Goal: Information Seeking & Learning: Learn about a topic

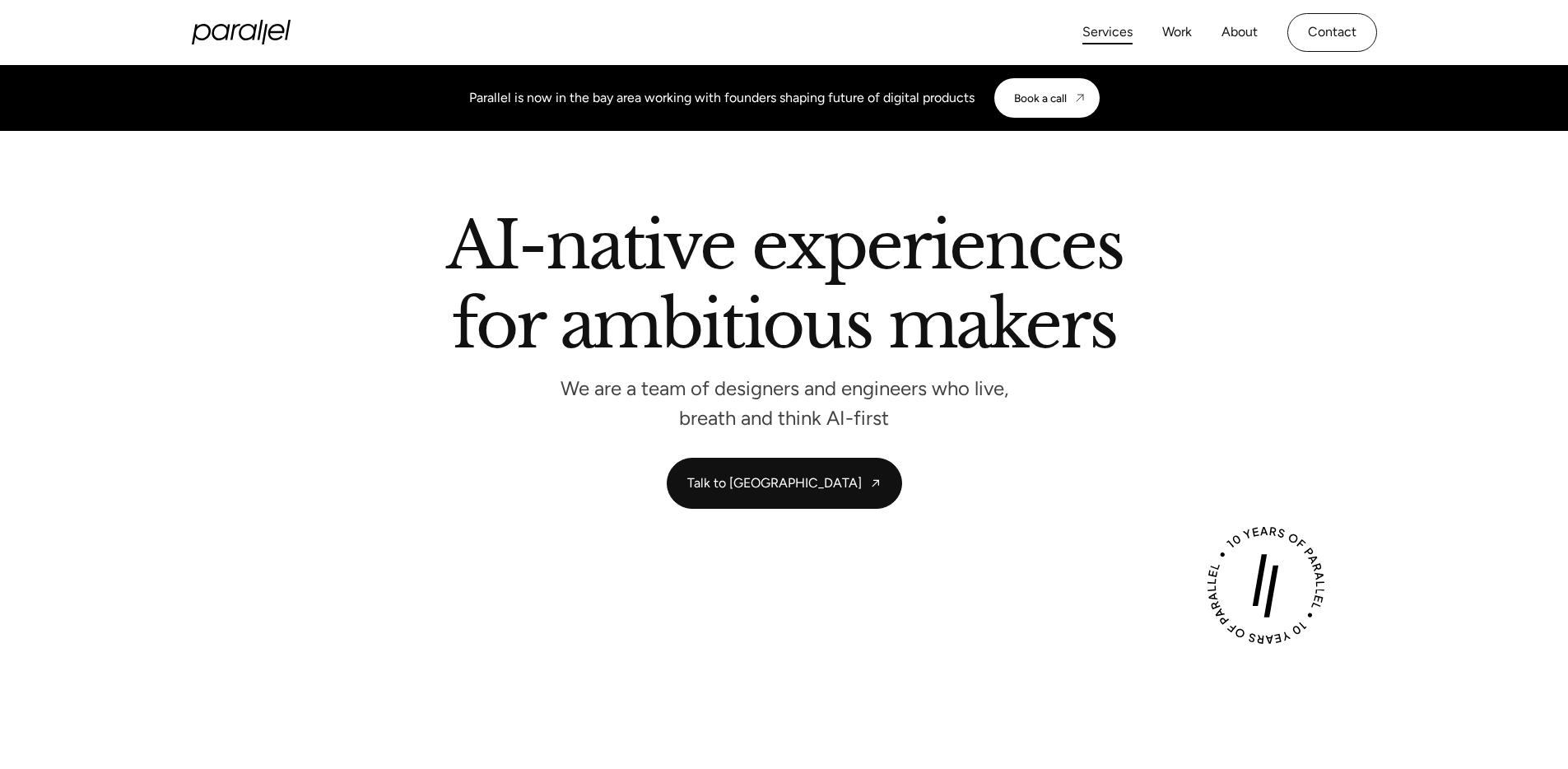
click at [1098, 32] on link "Services" at bounding box center [1107, 32] width 50 height 24
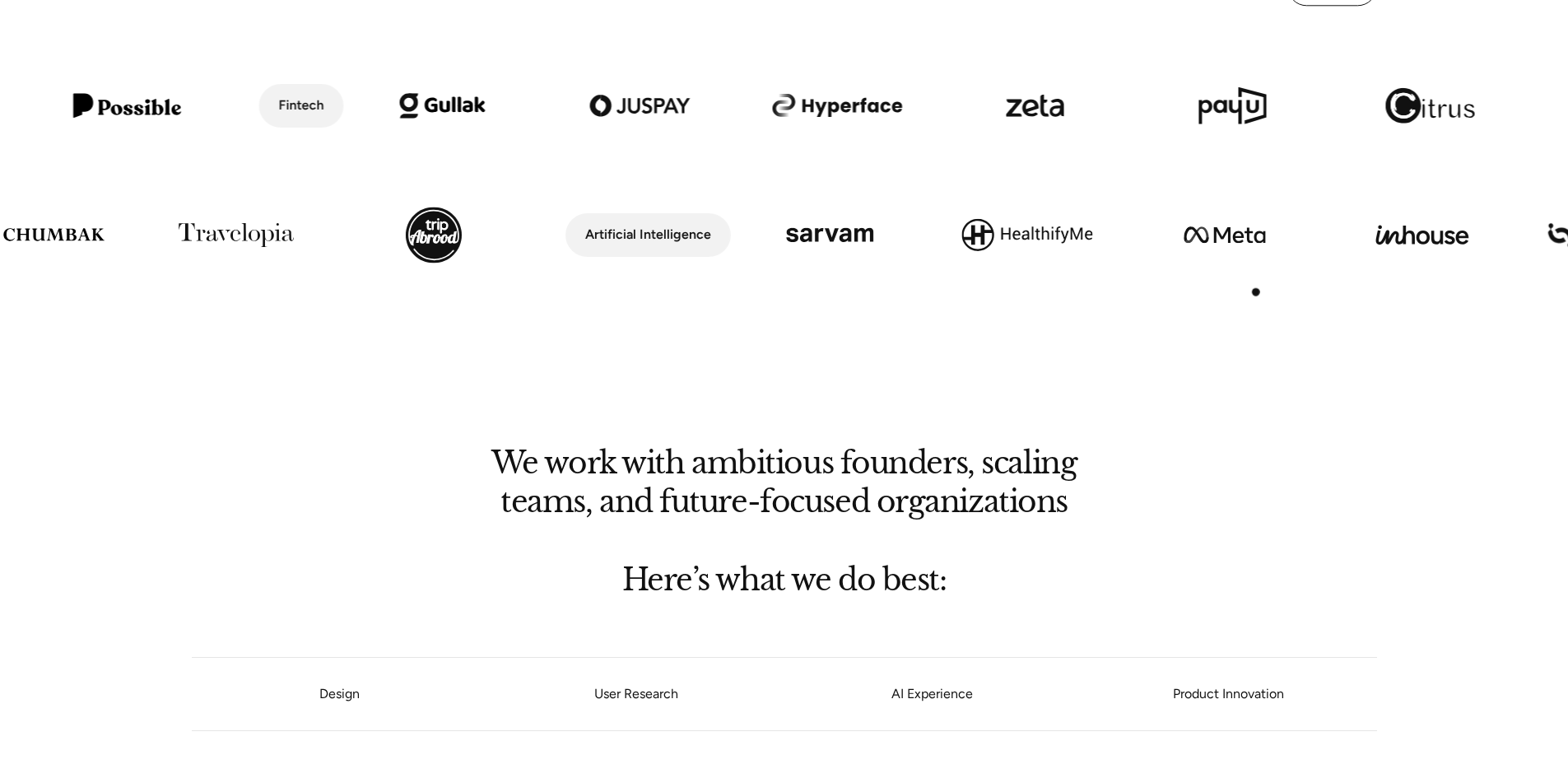
scroll to position [867, 0]
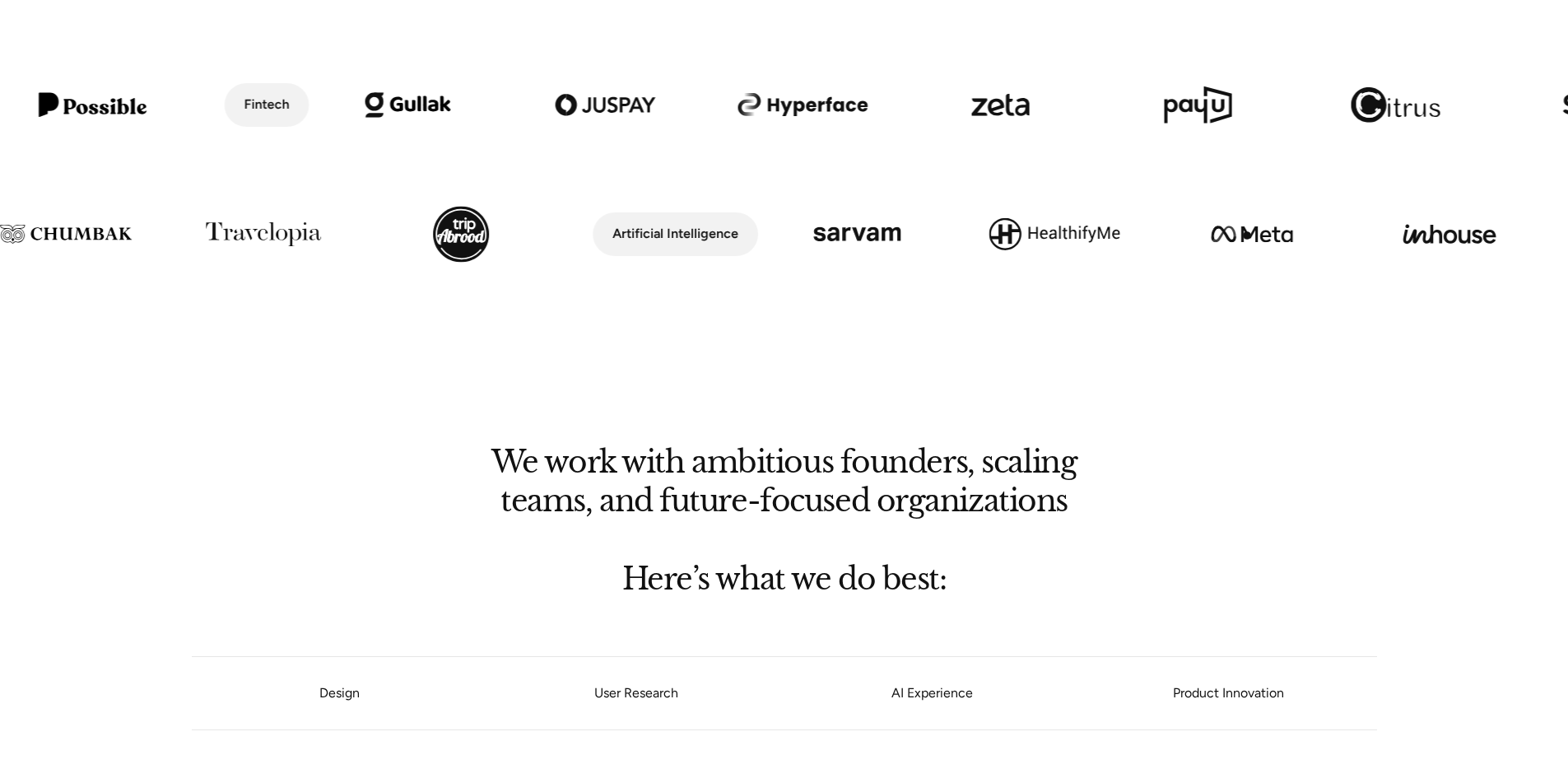
click at [1246, 235] on img at bounding box center [1251, 234] width 197 height 113
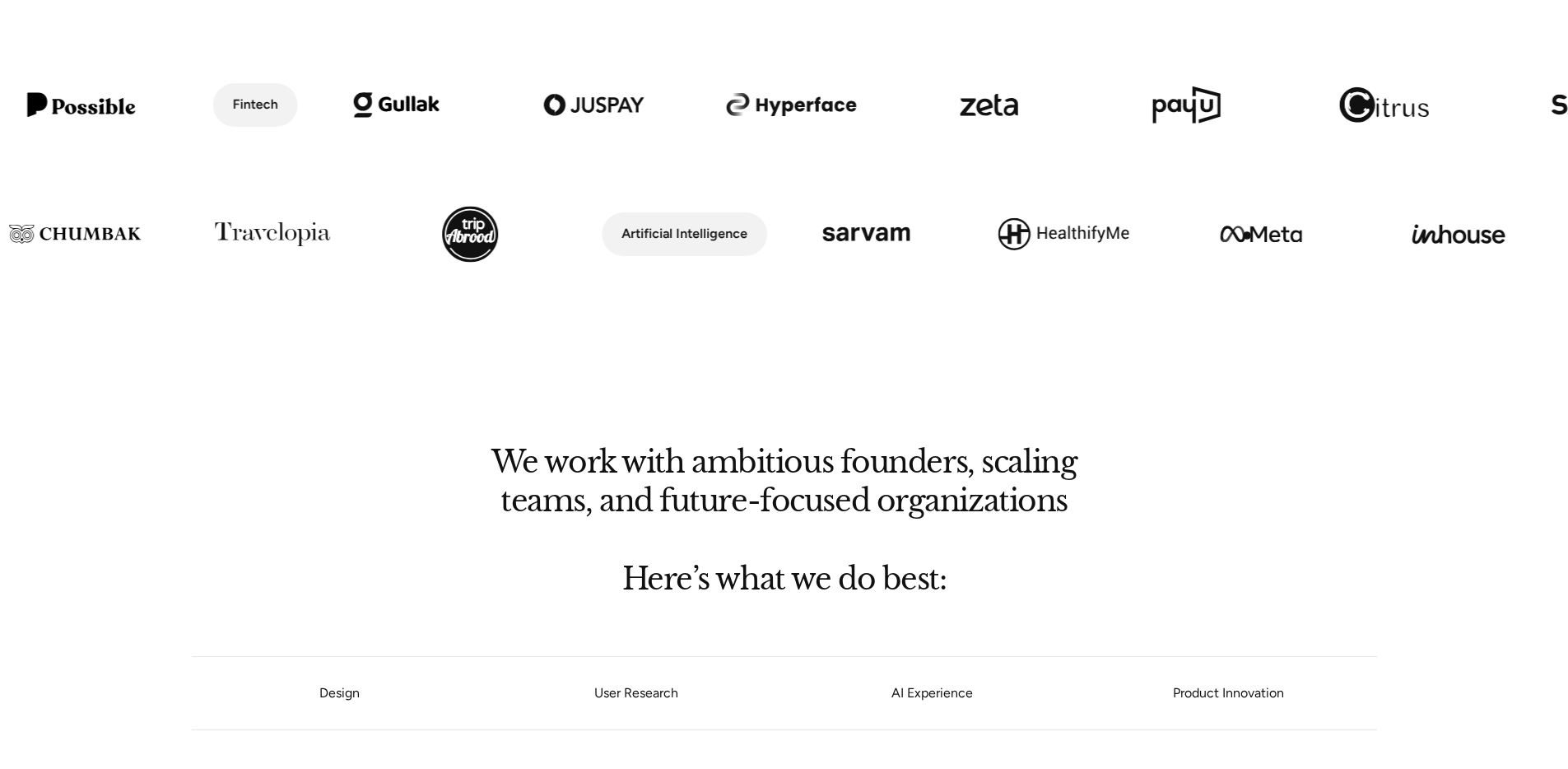
click at [1246, 235] on img at bounding box center [1260, 234] width 197 height 113
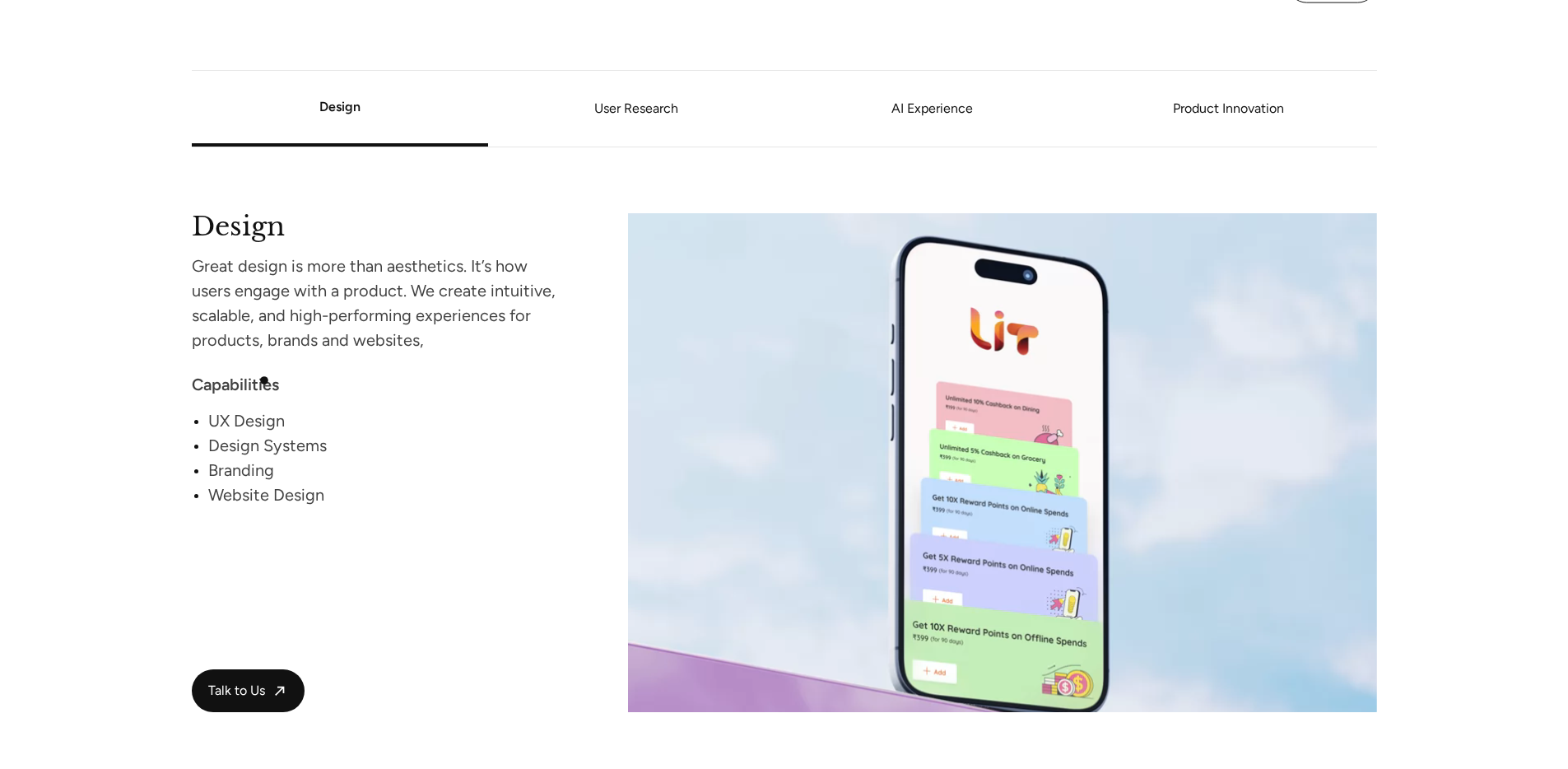
scroll to position [1474, 0]
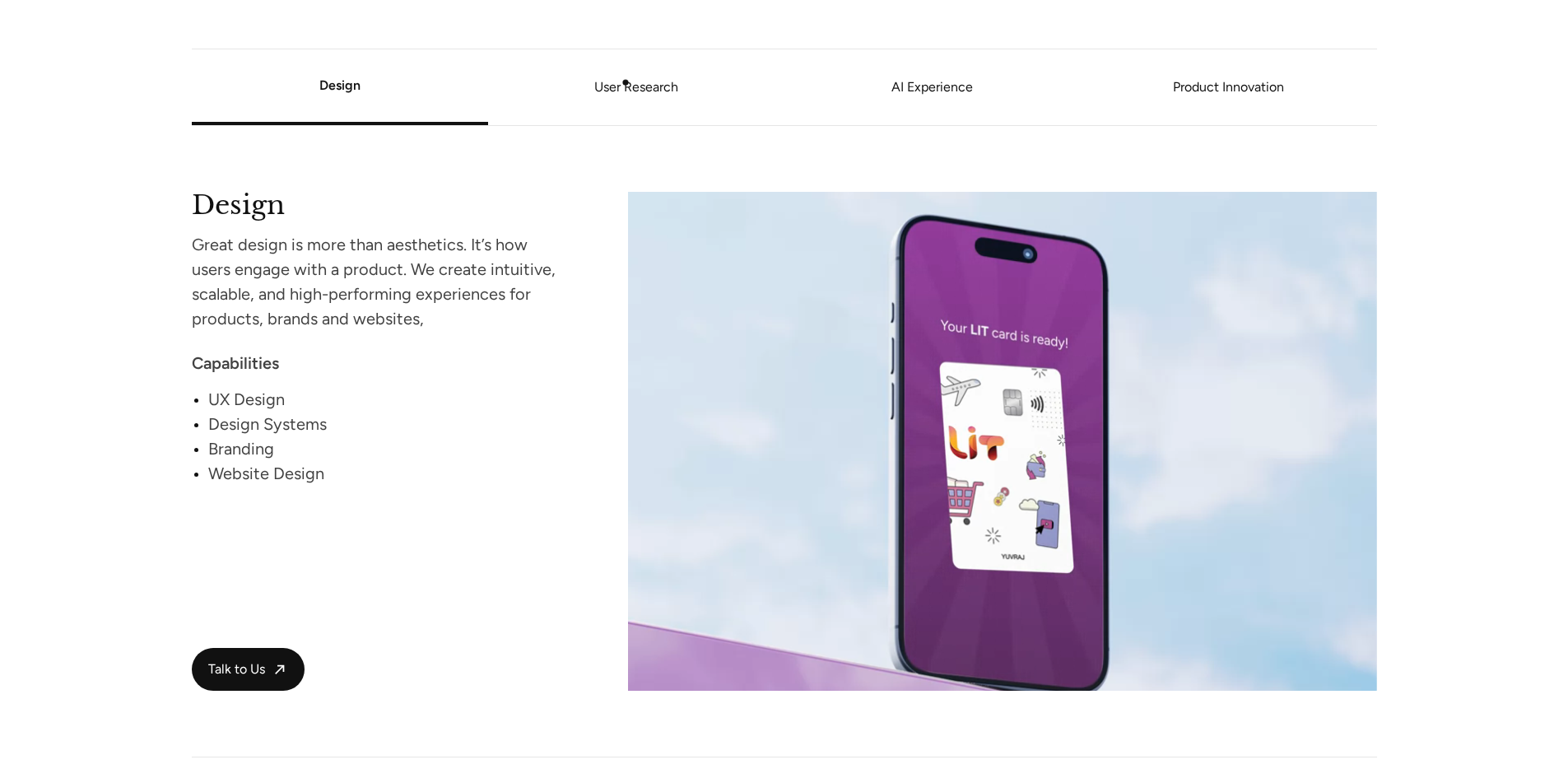
click at [625, 83] on link "User Research" at bounding box center [636, 87] width 296 height 10
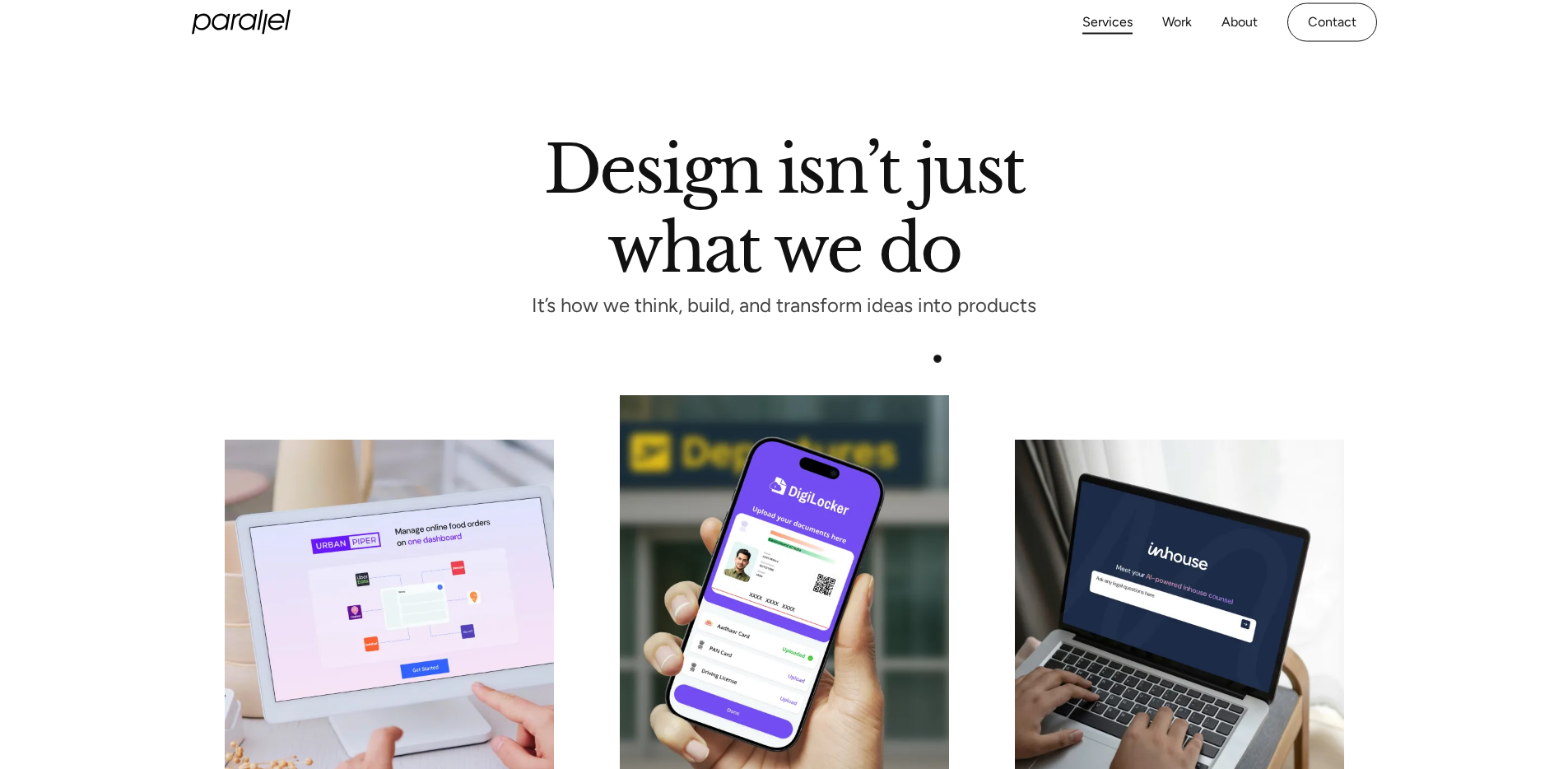
scroll to position [19, 0]
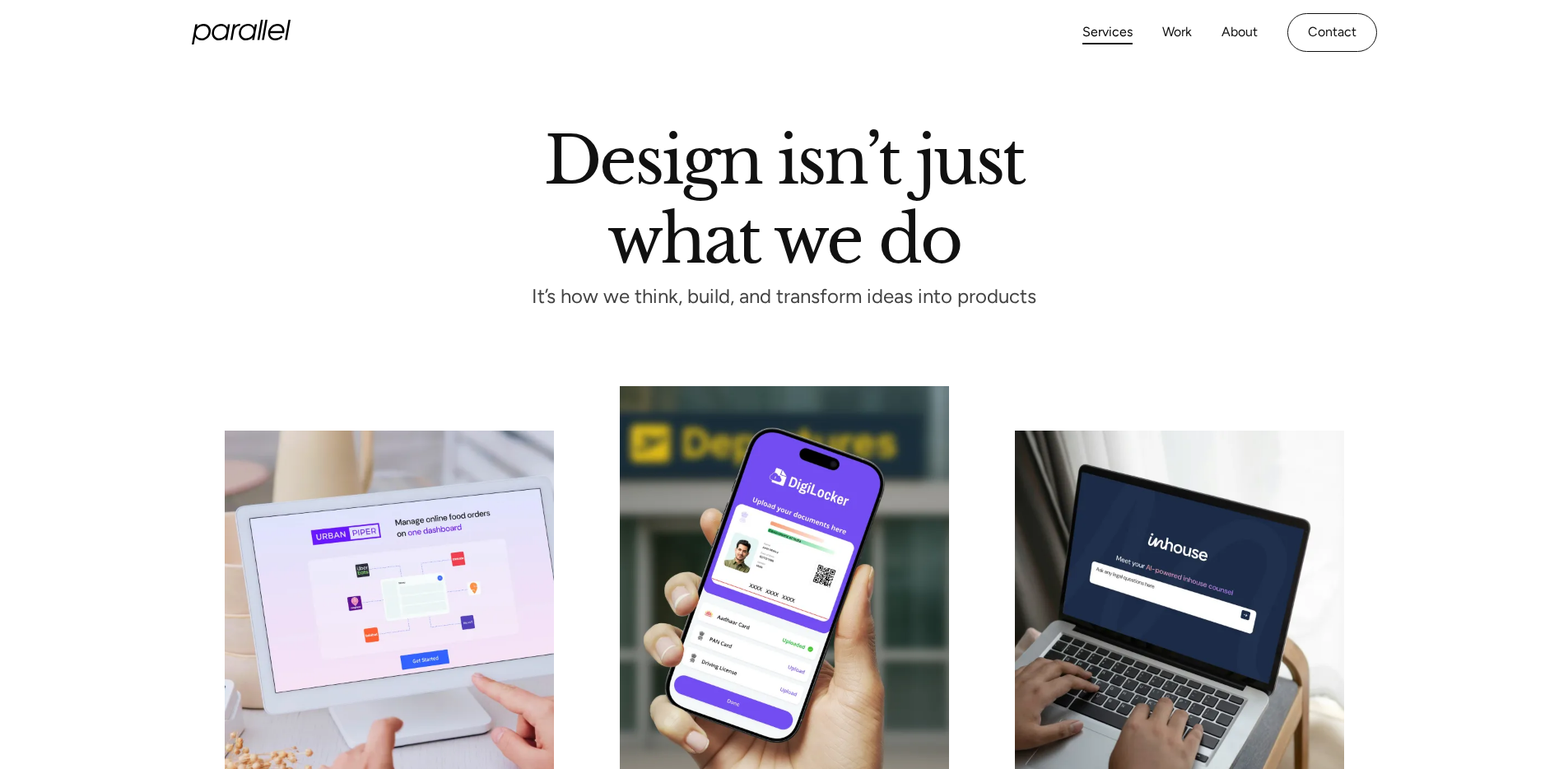
click at [273, 36] on icon "home" at bounding box center [241, 32] width 99 height 25
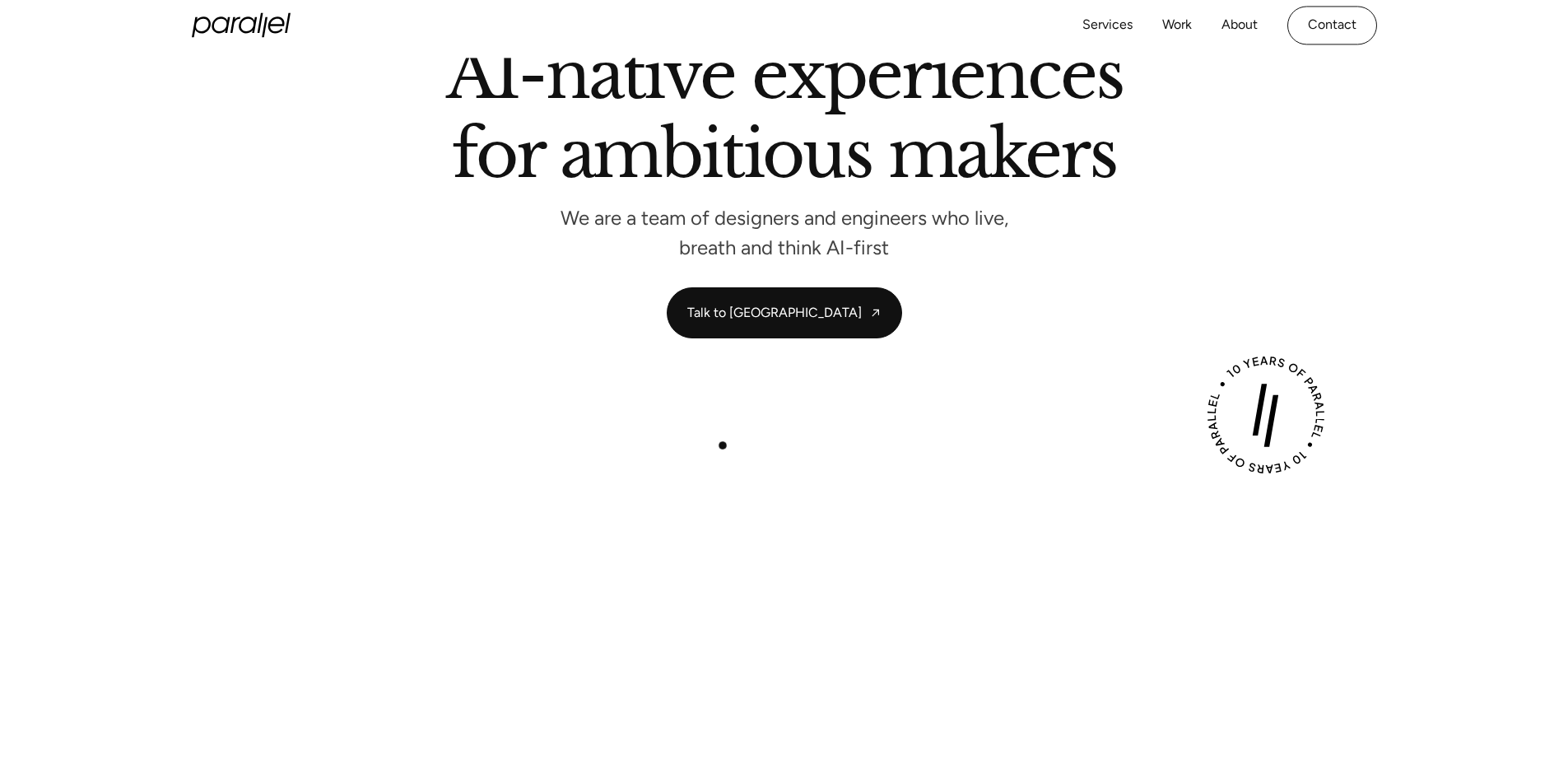
scroll to position [1190, 0]
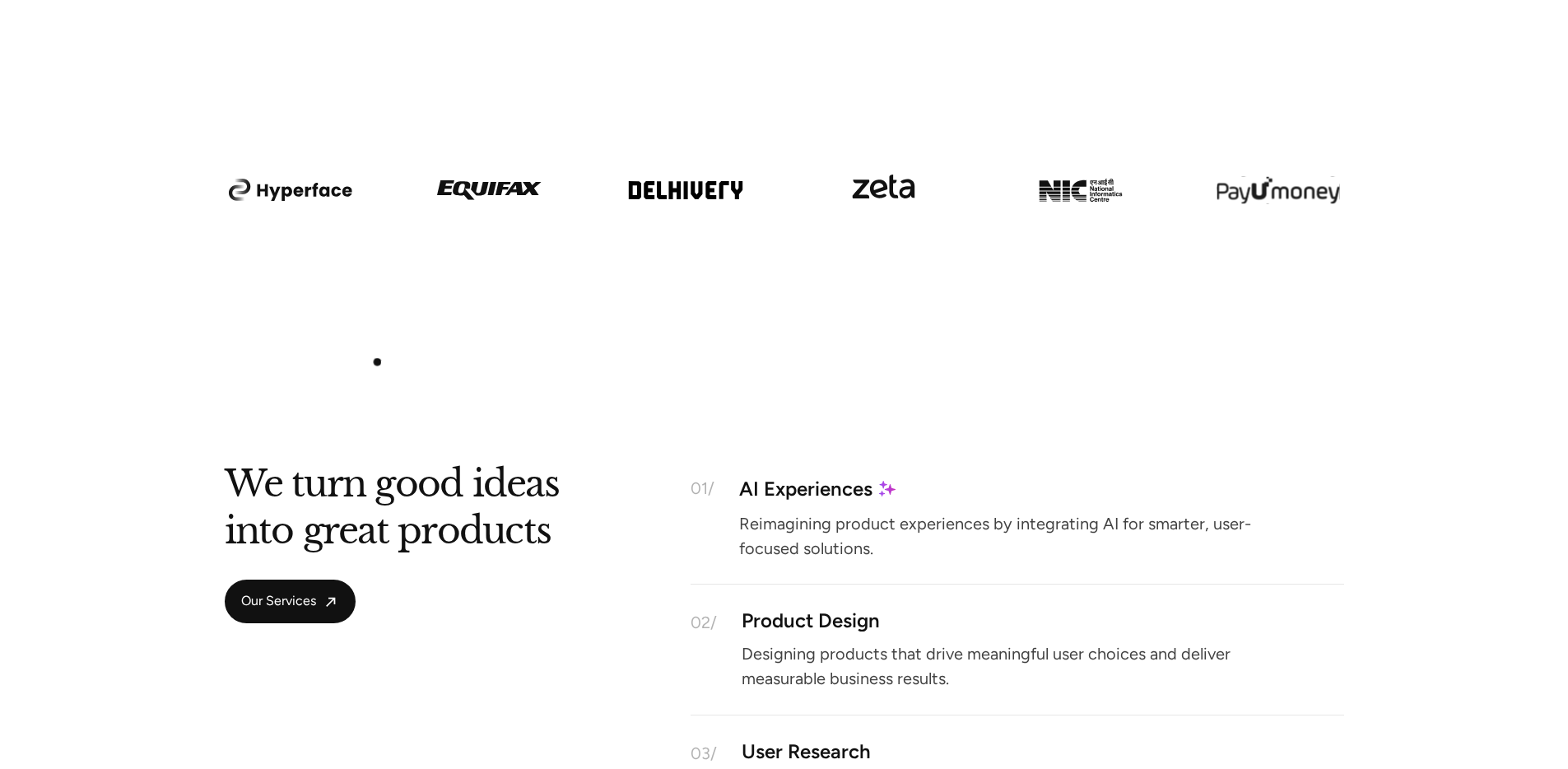
click at [319, 337] on div at bounding box center [784, 292] width 1568 height 92
